Goal: Information Seeking & Learning: Learn about a topic

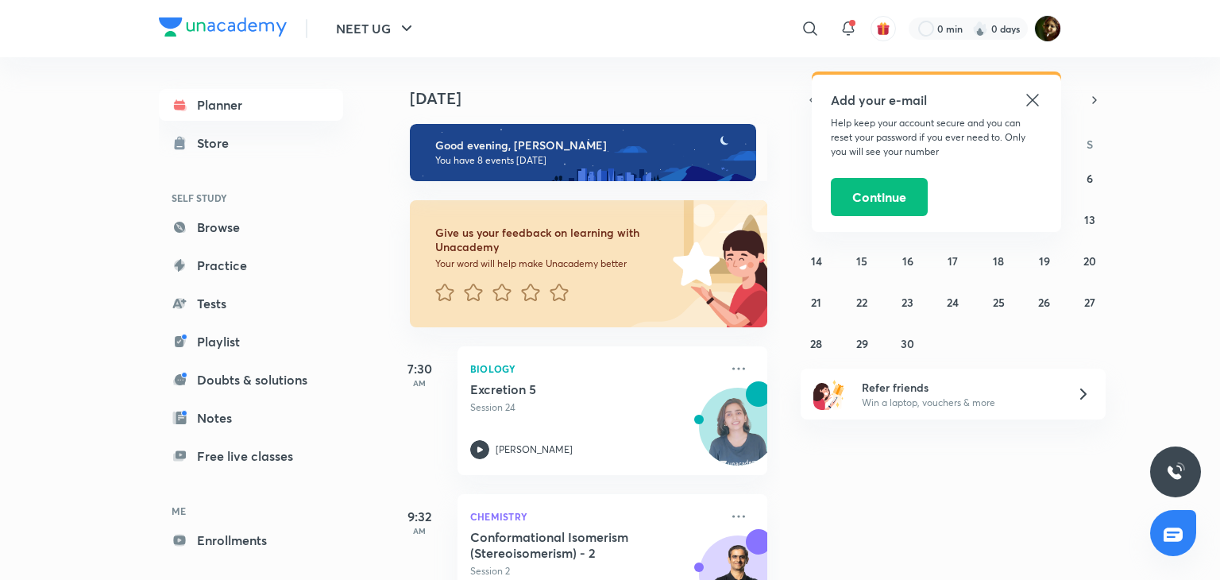
click at [1028, 101] on icon at bounding box center [1032, 100] width 19 height 19
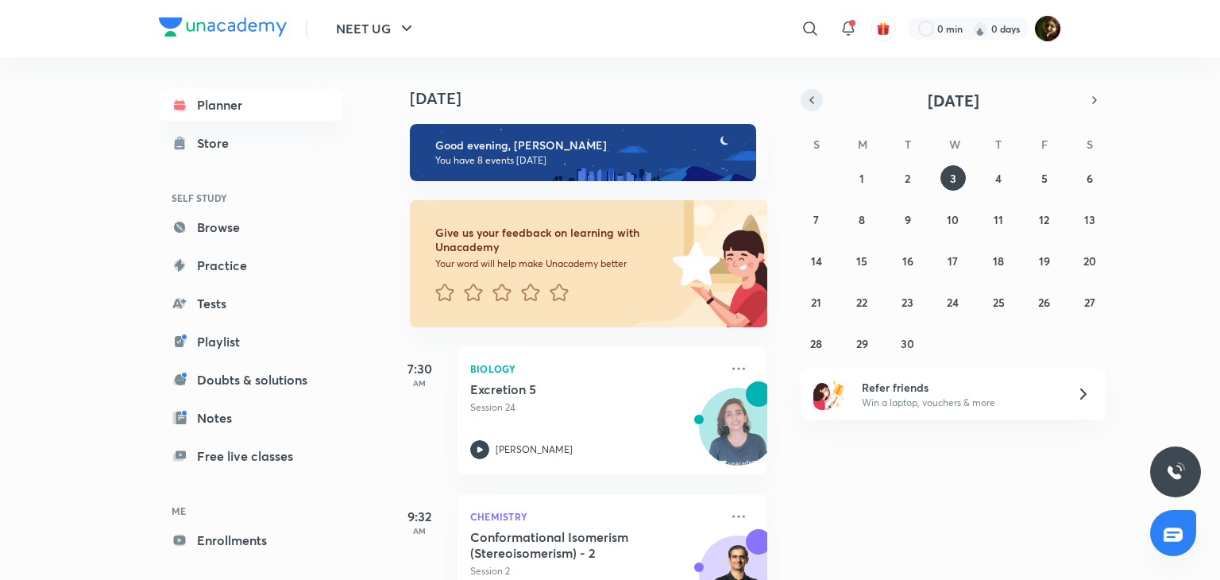
click at [808, 98] on icon "button" at bounding box center [811, 100] width 13 height 14
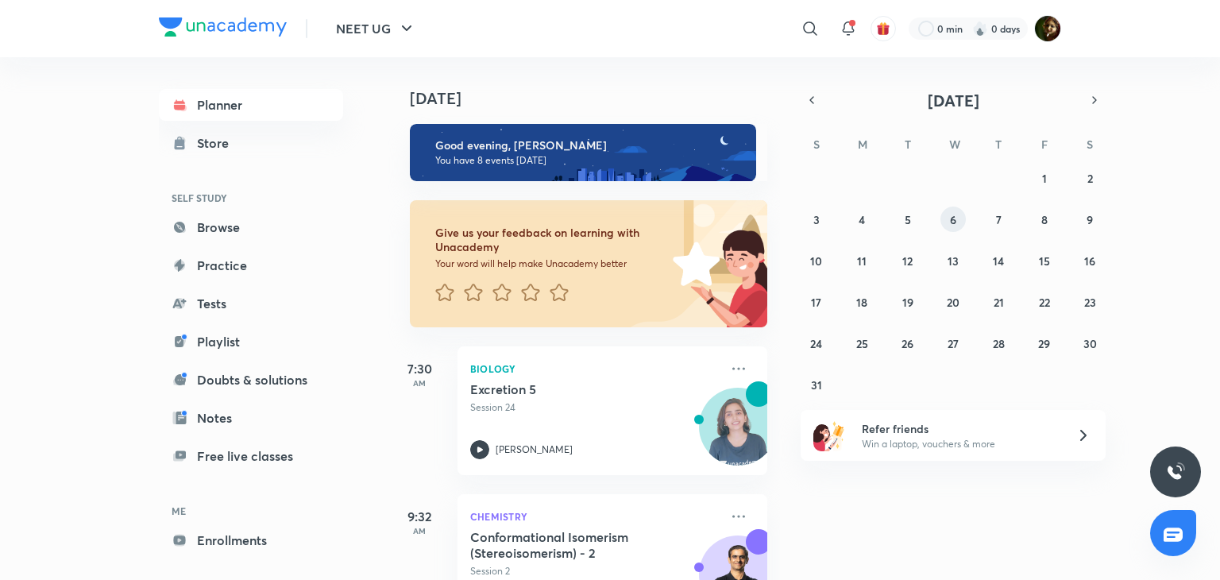
click at [950, 213] on abbr "6" at bounding box center [953, 219] width 6 height 15
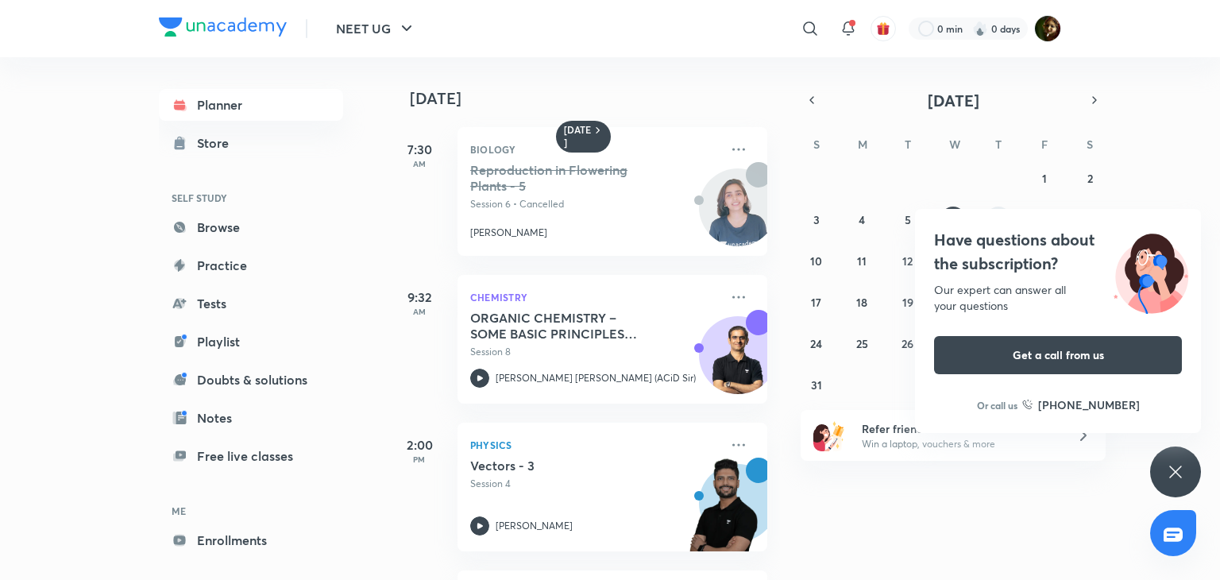
click at [987, 219] on div "Have questions about the subscription? Our expert can answer all your questions…" at bounding box center [1058, 321] width 286 height 224
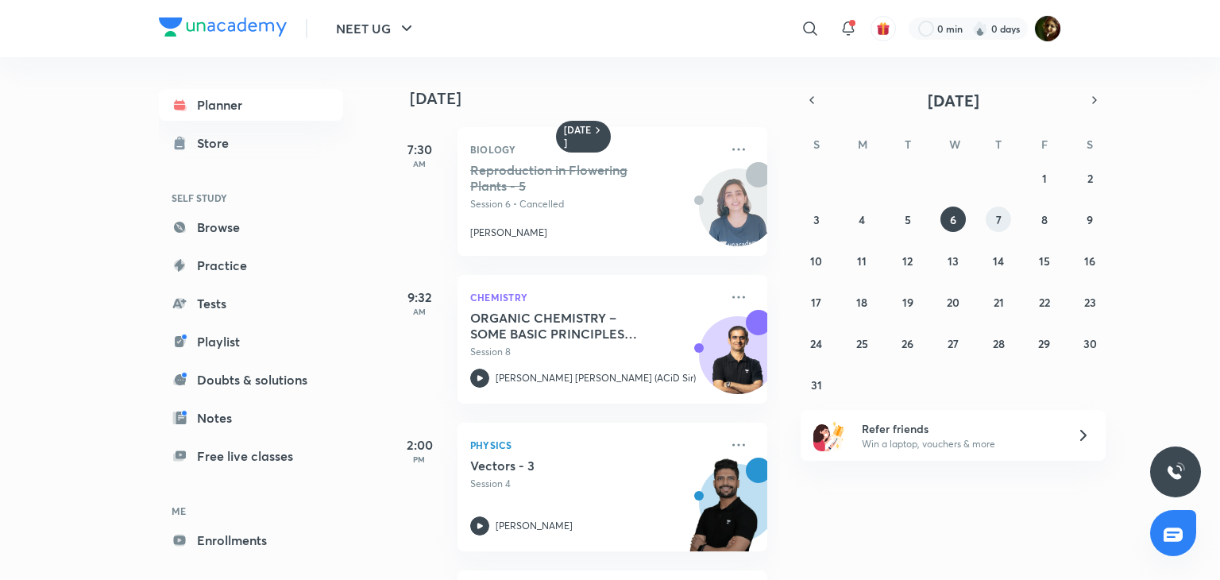
click at [991, 219] on button "7" at bounding box center [998, 218] width 25 height 25
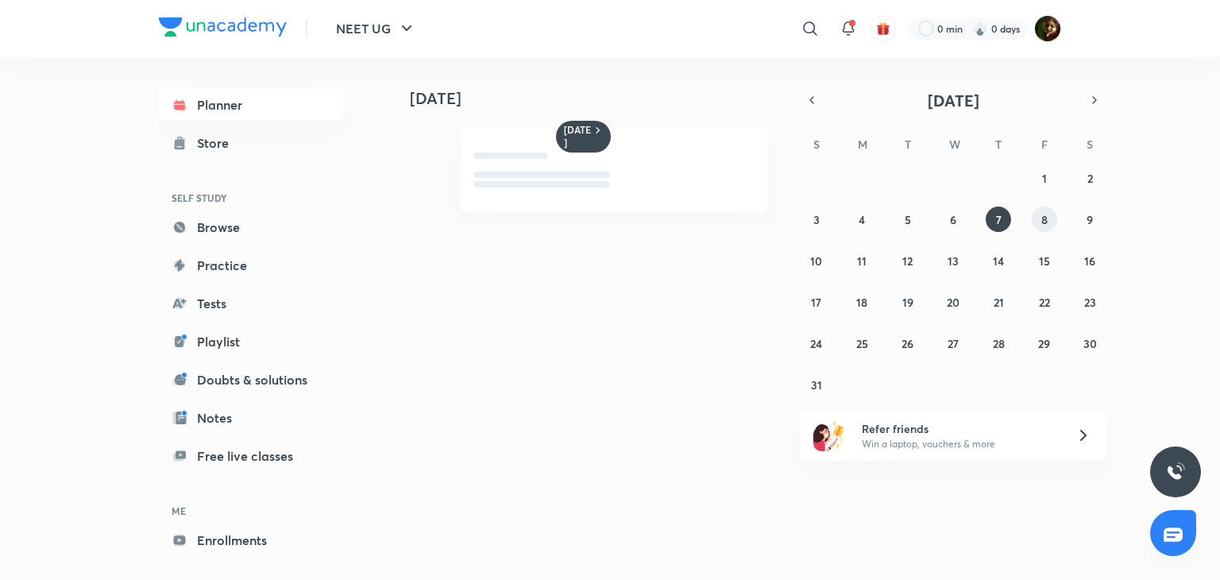
click at [1051, 217] on button "8" at bounding box center [1044, 218] width 25 height 25
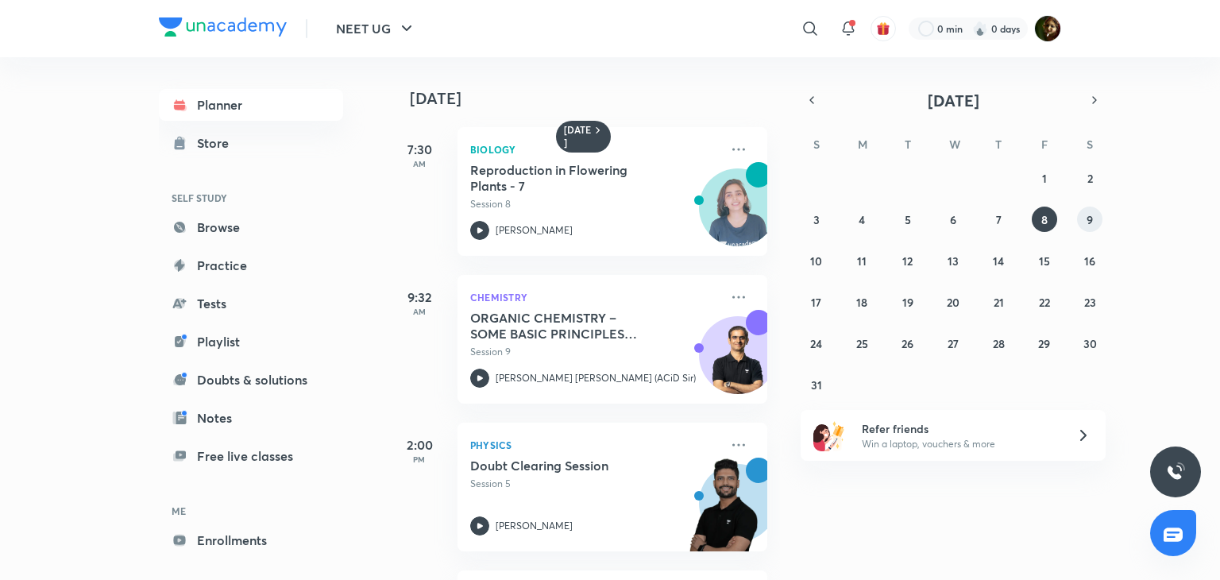
click at [1088, 214] on abbr "9" at bounding box center [1089, 219] width 6 height 15
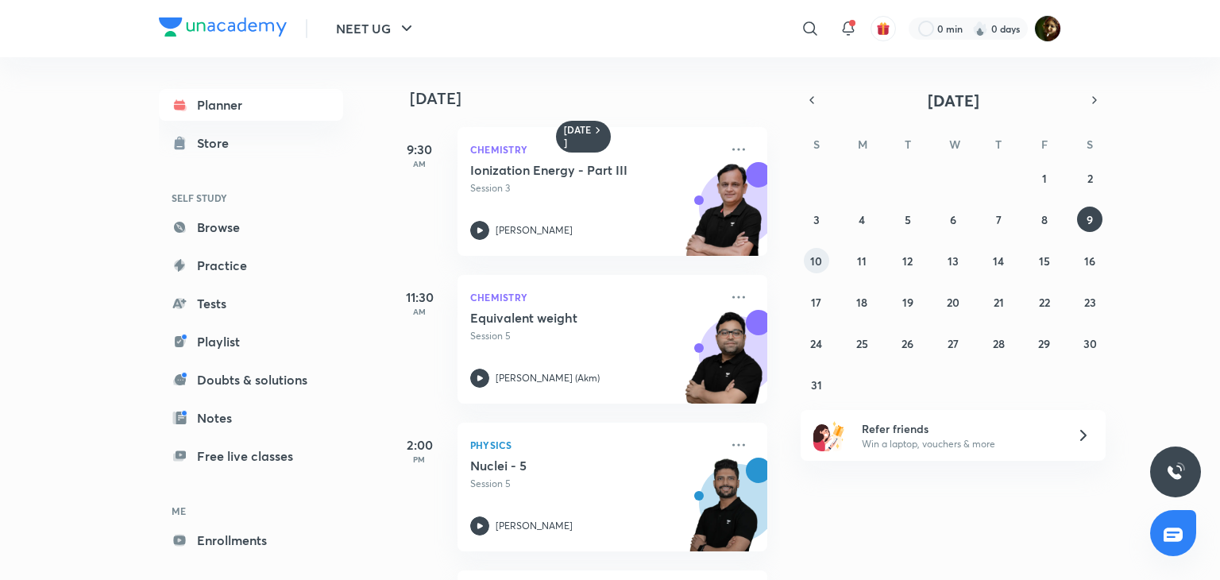
click at [812, 264] on abbr "10" at bounding box center [816, 260] width 12 height 15
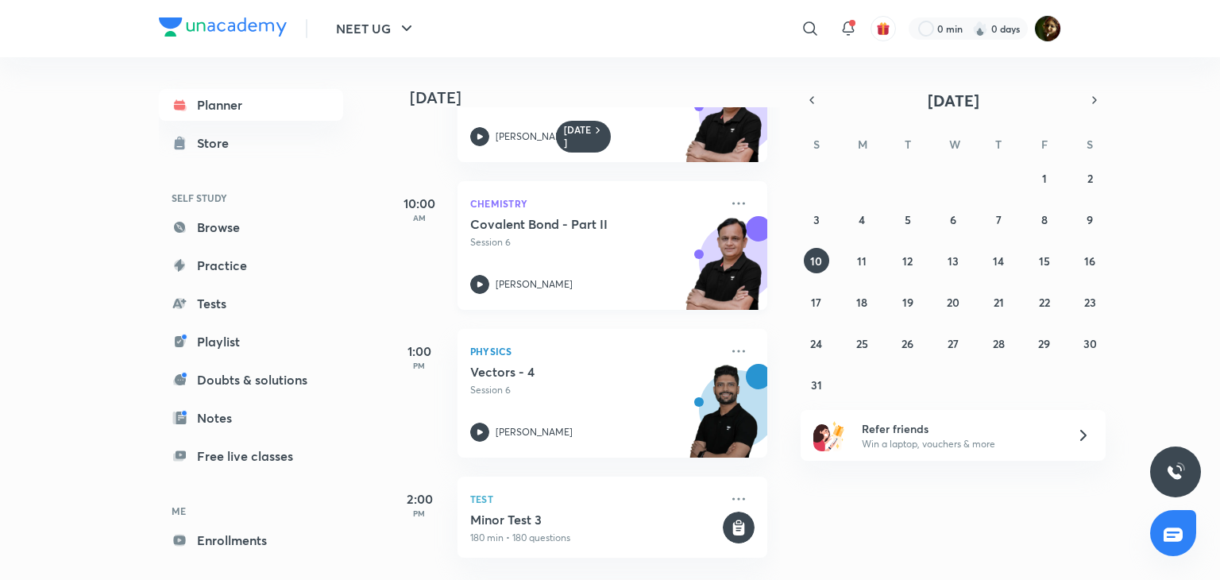
scroll to position [98, 0]
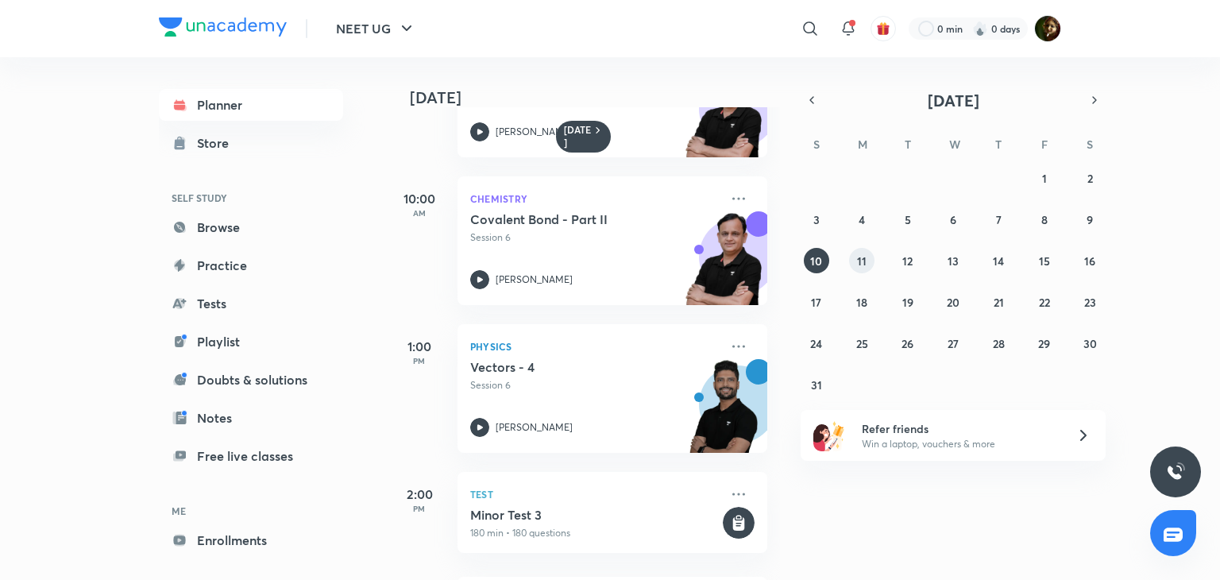
click at [861, 253] on abbr "11" at bounding box center [862, 260] width 10 height 15
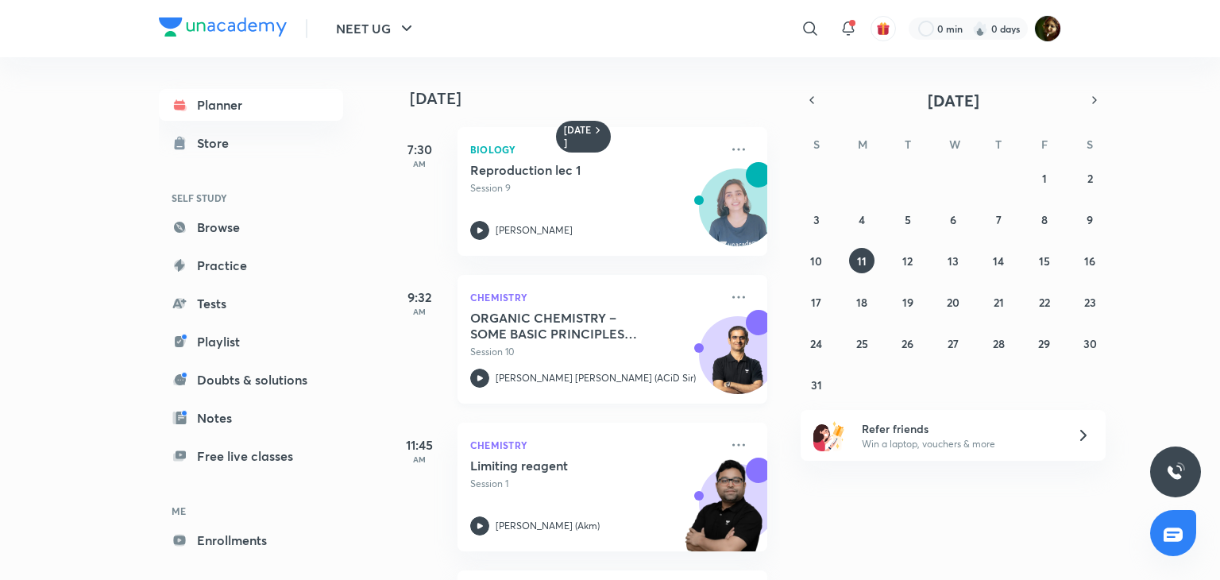
click at [656, 342] on div "ORGANIC CHEMISTRY – SOME BASIC PRINCIPLES AND TECHNIQUES (IUPAC Nomenclature) -…" at bounding box center [594, 334] width 249 height 49
